Goal: Task Accomplishment & Management: Manage account settings

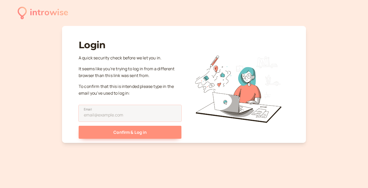
type input "[EMAIL_ADDRESS][DOMAIN_NAME]"
click at [128, 132] on button "Confirm & Log in" at bounding box center [130, 132] width 103 height 13
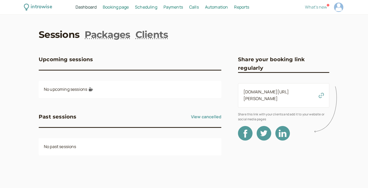
click at [289, 92] on link "[DOMAIN_NAME][URL][PERSON_NAME]" at bounding box center [265, 95] width 45 height 12
click at [123, 6] on span "Booking page" at bounding box center [116, 7] width 26 height 6
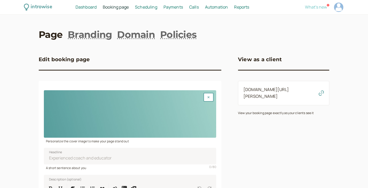
click at [317, 8] on span "What's new" at bounding box center [316, 7] width 22 height 6
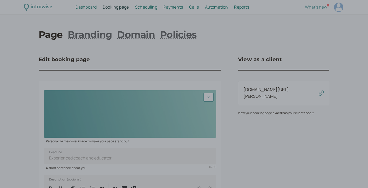
click at [218, 42] on div at bounding box center [184, 94] width 368 height 188
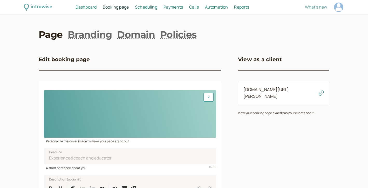
click at [77, 60] on h3 "Edit booking page" at bounding box center [64, 59] width 51 height 8
click at [101, 62] on div "Edit booking page" at bounding box center [130, 62] width 183 height 15
click at [58, 62] on h3 "Edit booking page" at bounding box center [64, 59] width 51 height 8
click at [209, 99] on button "button" at bounding box center [209, 97] width 10 height 9
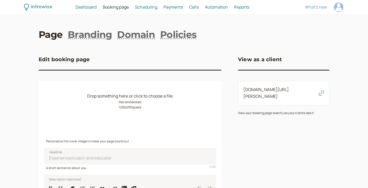
click at [144, 103] on div "Drop something here or click to choose a file Recommended 1200 x 330 pixels" at bounding box center [130, 114] width 172 height 48
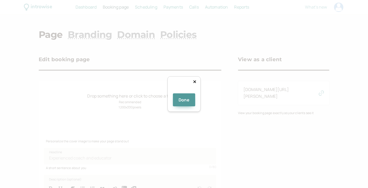
click at [196, 80] on icon at bounding box center [194, 82] width 3 height 4
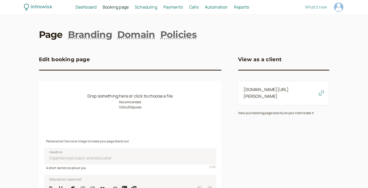
click at [150, 110] on div "Drop something here or click to choose a file Recommended 1200 x 330 pixels" at bounding box center [130, 114] width 172 height 48
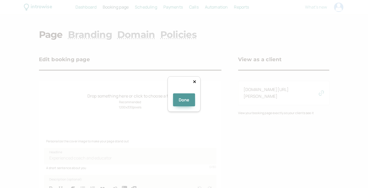
click at [219, 120] on div at bounding box center [258, 134] width 104 height 29
click at [196, 80] on icon at bounding box center [194, 81] width 3 height 3
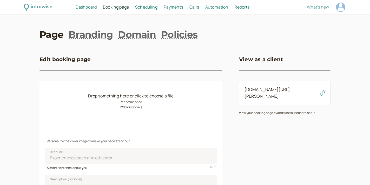
click at [150, 8] on span "Scheduling" at bounding box center [146, 7] width 22 height 6
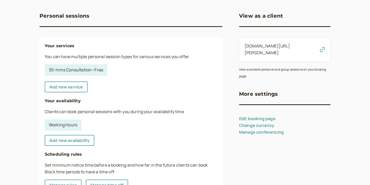
scroll to position [43, 0]
click at [68, 140] on link "Add new availability" at bounding box center [70, 140] width 50 height 11
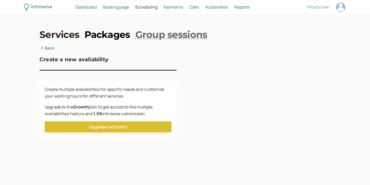
click at [114, 36] on link "Packages" at bounding box center [106, 34] width 45 height 13
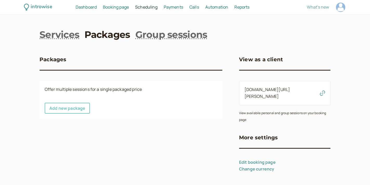
click at [77, 106] on link "Add new package" at bounding box center [67, 108] width 45 height 11
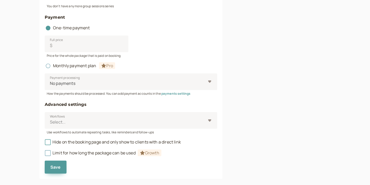
scroll to position [245, 0]
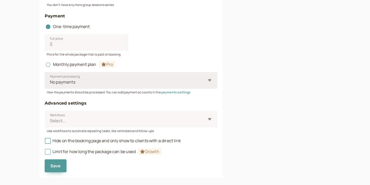
click at [88, 82] on div at bounding box center [127, 82] width 156 height 7
click at [50, 82] on input "Payment processing No payments" at bounding box center [49, 82] width 1 height 6
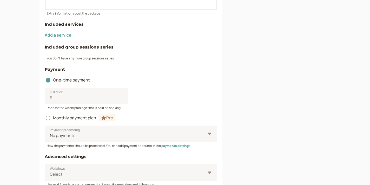
scroll to position [194, 0]
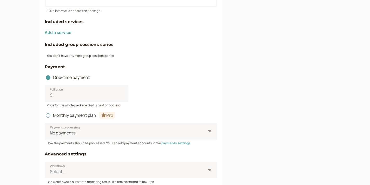
click at [106, 114] on icon at bounding box center [103, 115] width 5 height 4
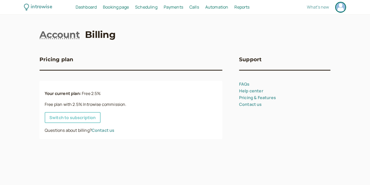
click at [80, 117] on link "Switch to subscription" at bounding box center [73, 117] width 56 height 11
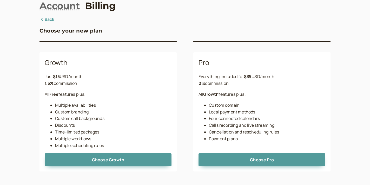
scroll to position [28, 0]
